Goal: Ask a question

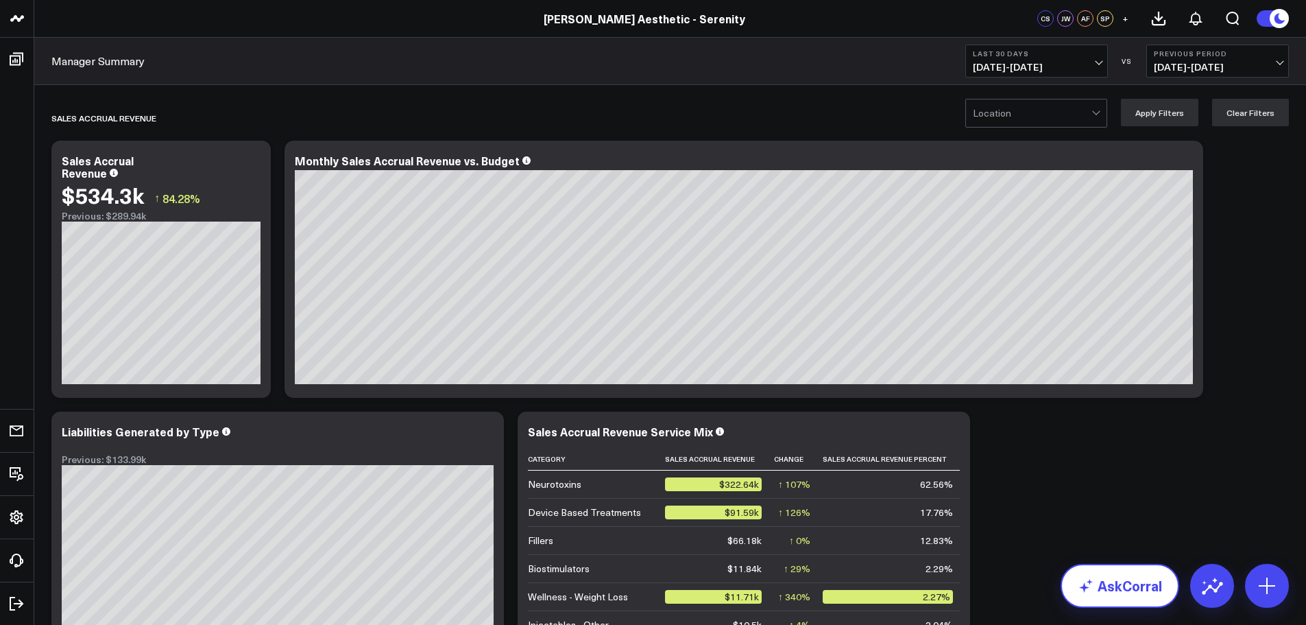
click at [1136, 597] on link "AskCorral" at bounding box center [1120, 586] width 119 height 44
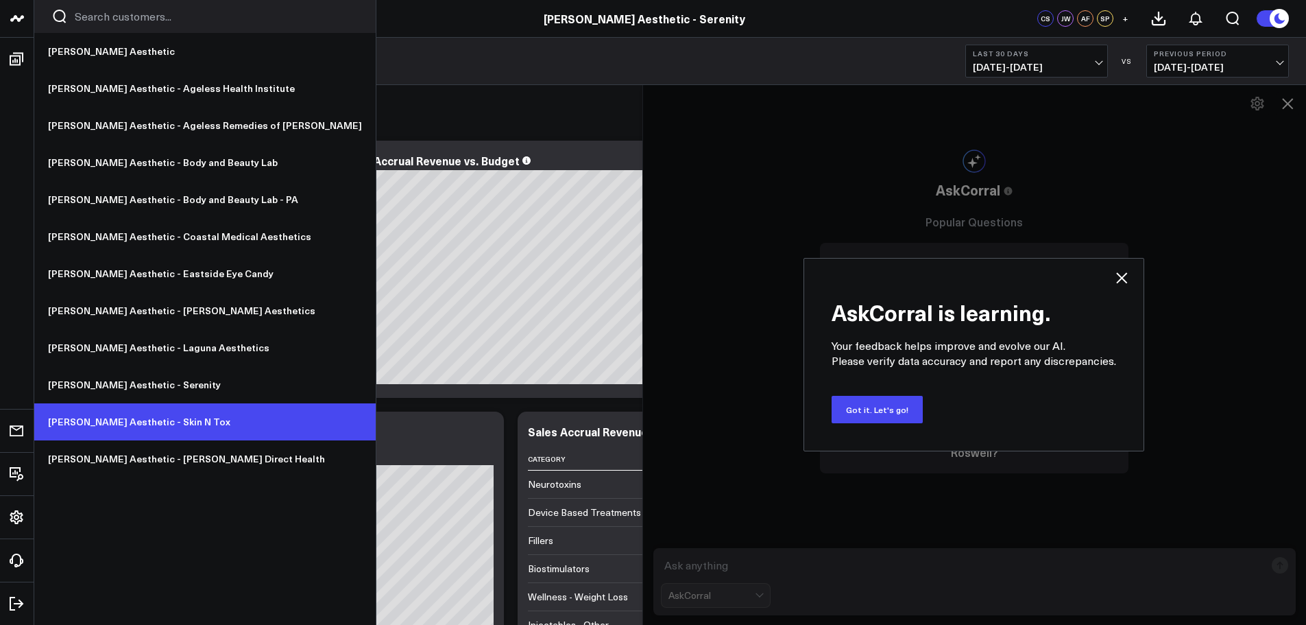
click at [154, 429] on link "[PERSON_NAME] Aesthetic - Skin N Tox" at bounding box center [204, 421] width 341 height 37
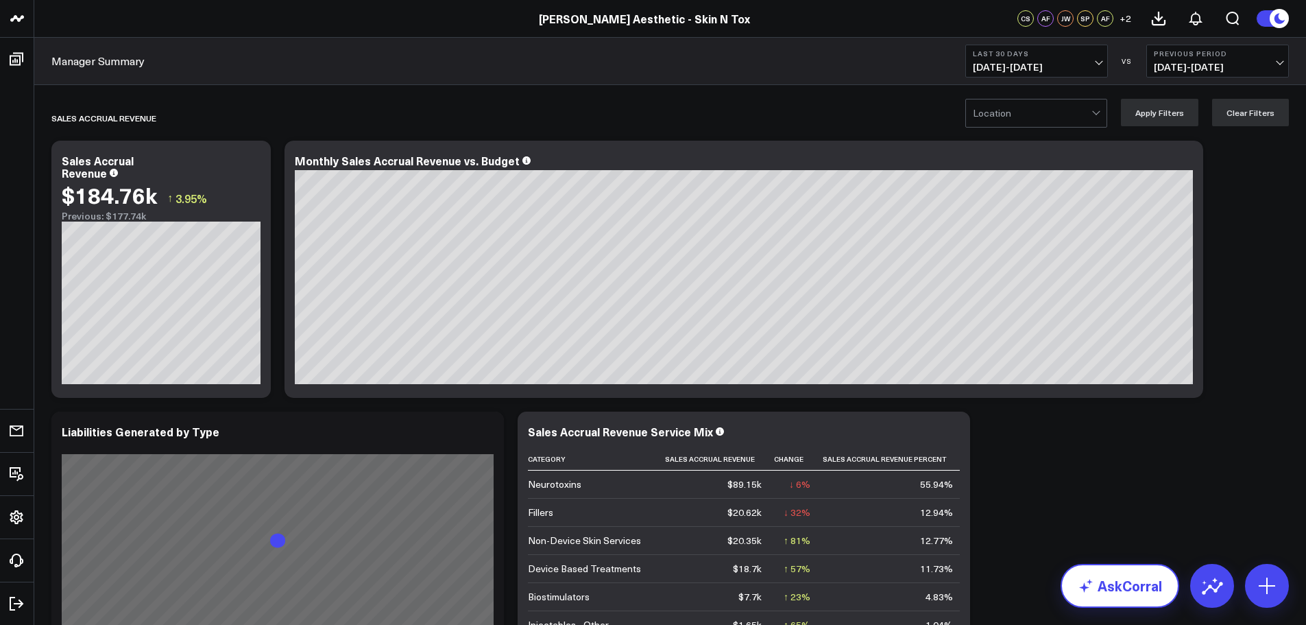
click at [1103, 584] on link "AskCorral" at bounding box center [1120, 586] width 119 height 44
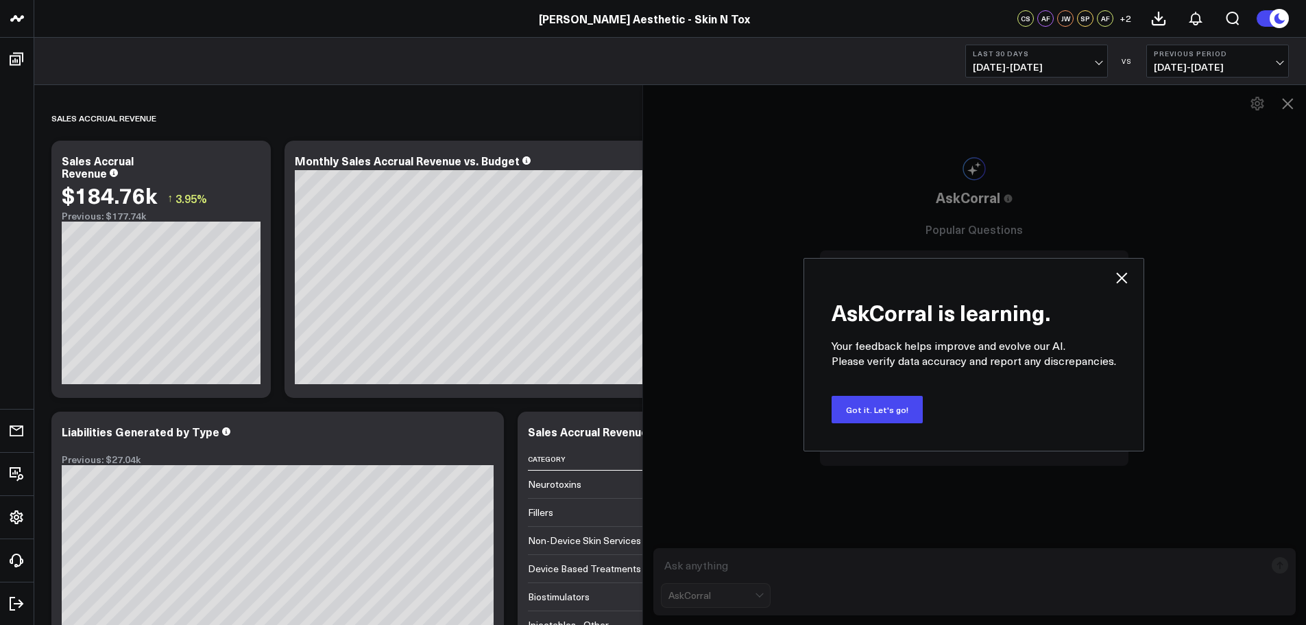
click at [1116, 278] on icon at bounding box center [1122, 277] width 16 height 16
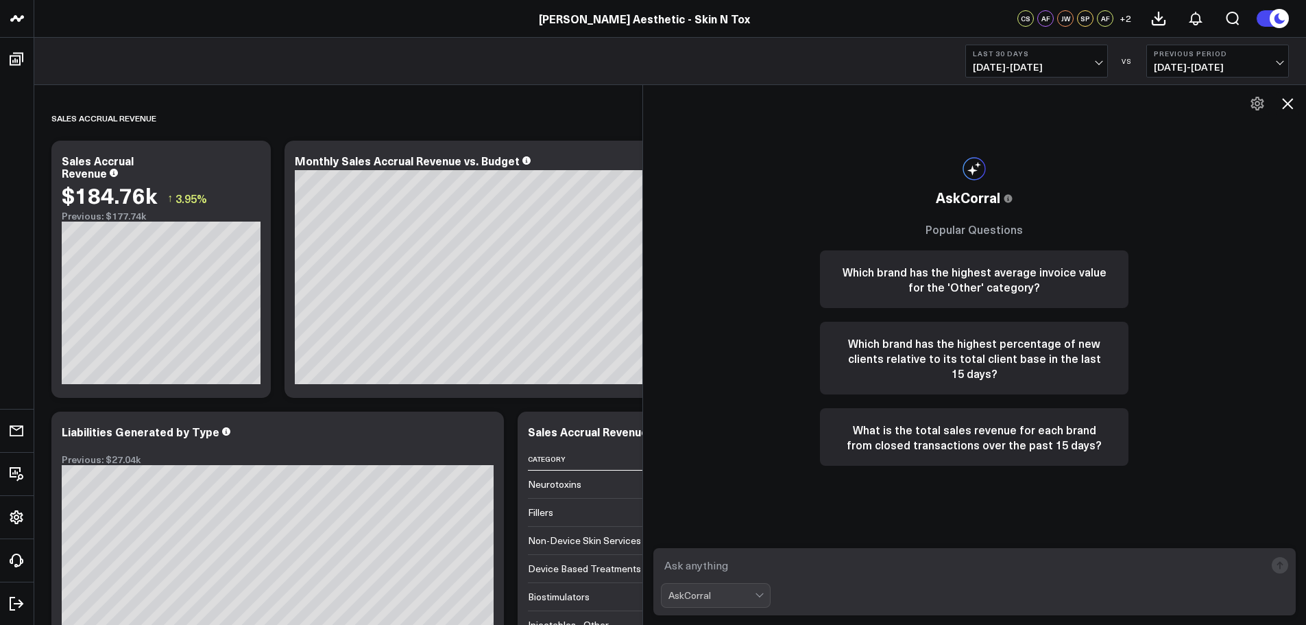
click at [856, 565] on textarea at bounding box center [963, 565] width 605 height 25
type textarea "August 2025 accrual revenue"
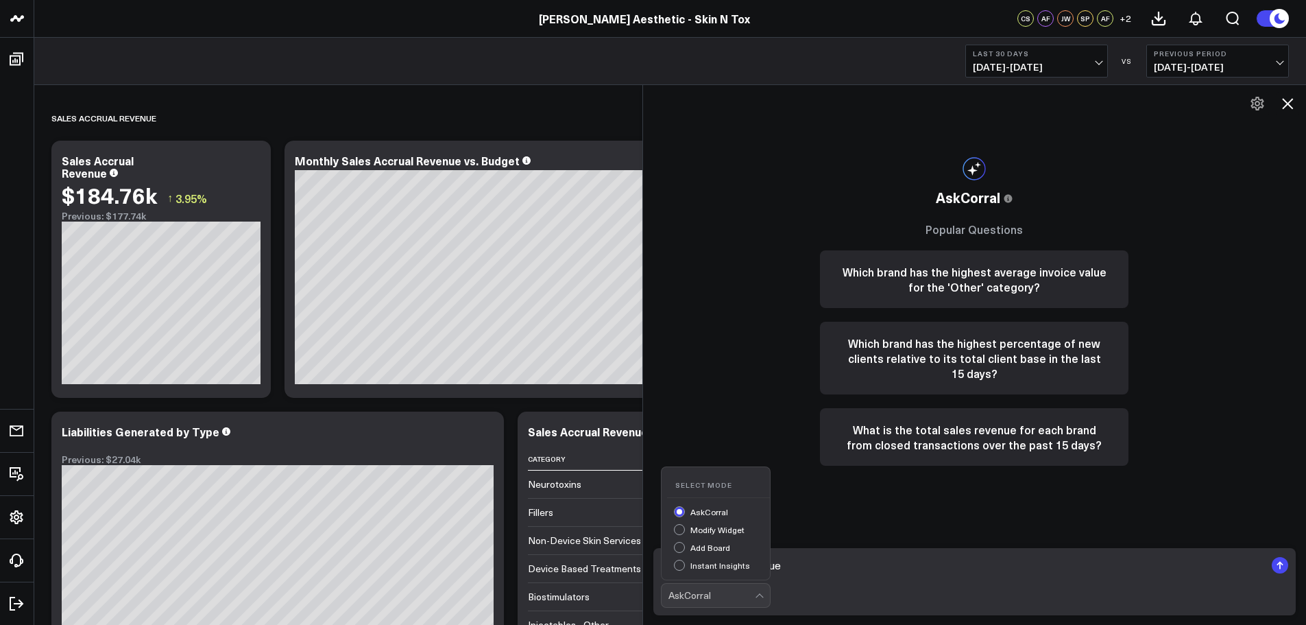
click at [752, 599] on div "AskCorral" at bounding box center [712, 595] width 86 height 11
click at [904, 521] on div "AskCorral This feature is experimental, yet powerful. Always check your answers…" at bounding box center [974, 311] width 336 height 453
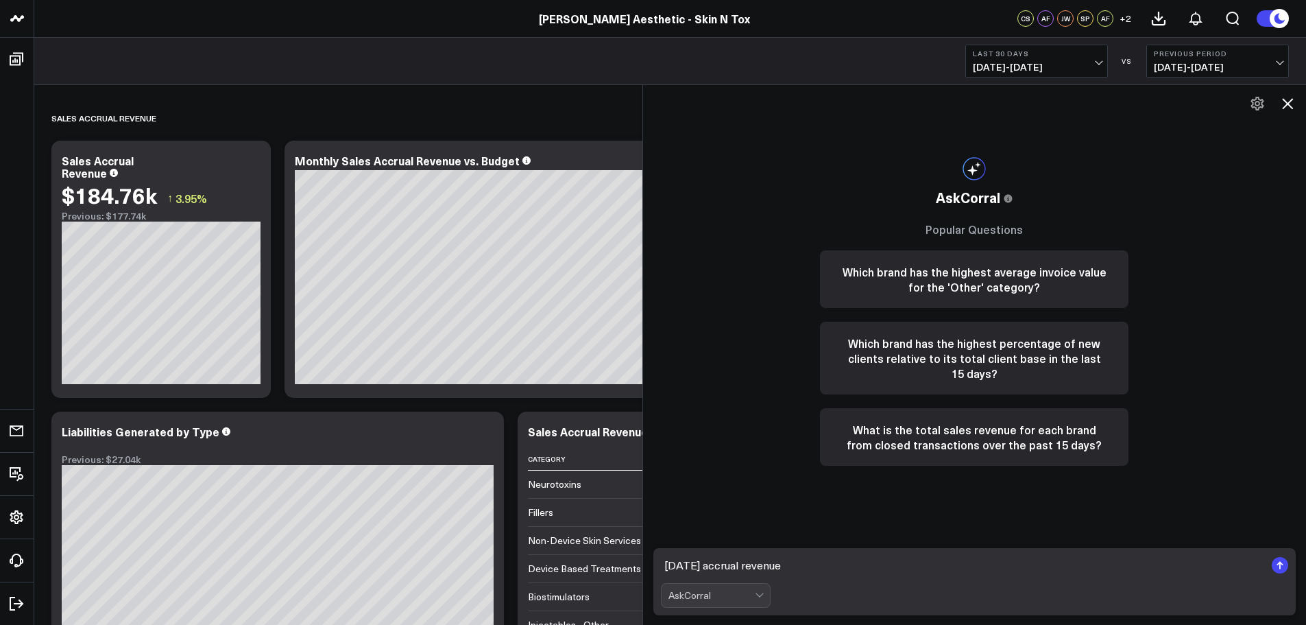
click at [1284, 565] on rect "submit" at bounding box center [1280, 565] width 16 height 16
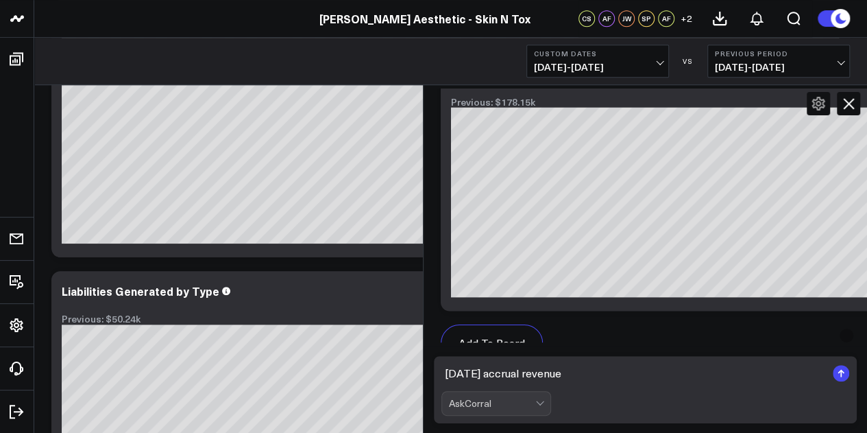
scroll to position [1493, 0]
